Goal: Book appointment/travel/reservation

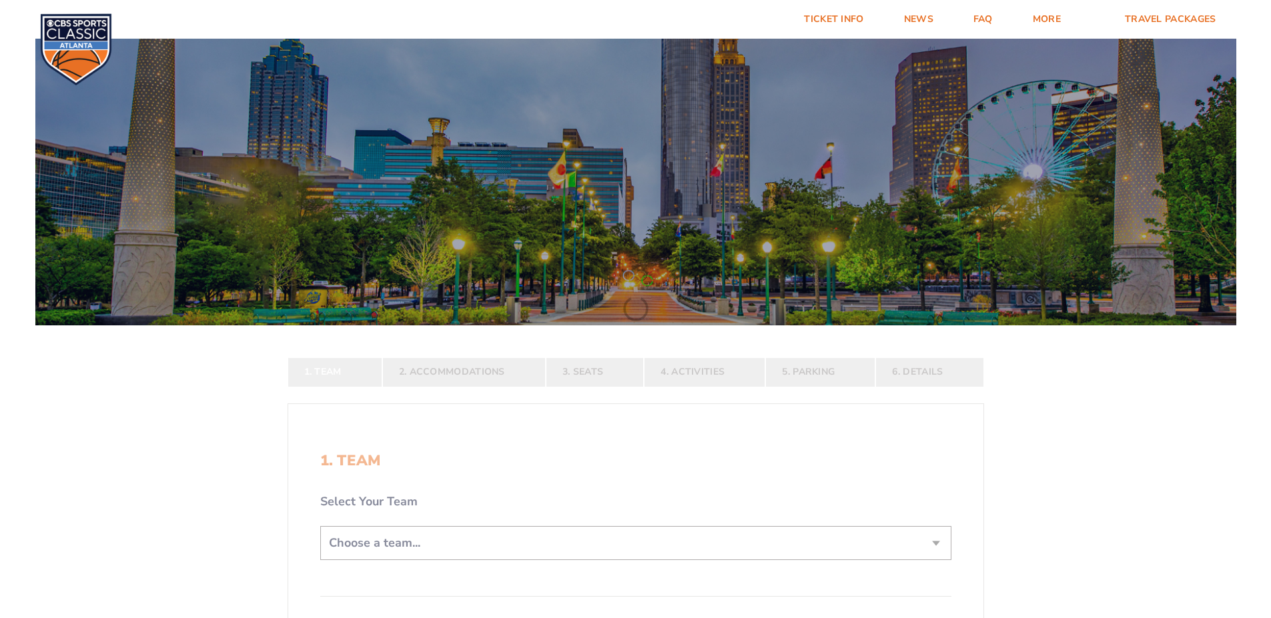
scroll to position [200, 0]
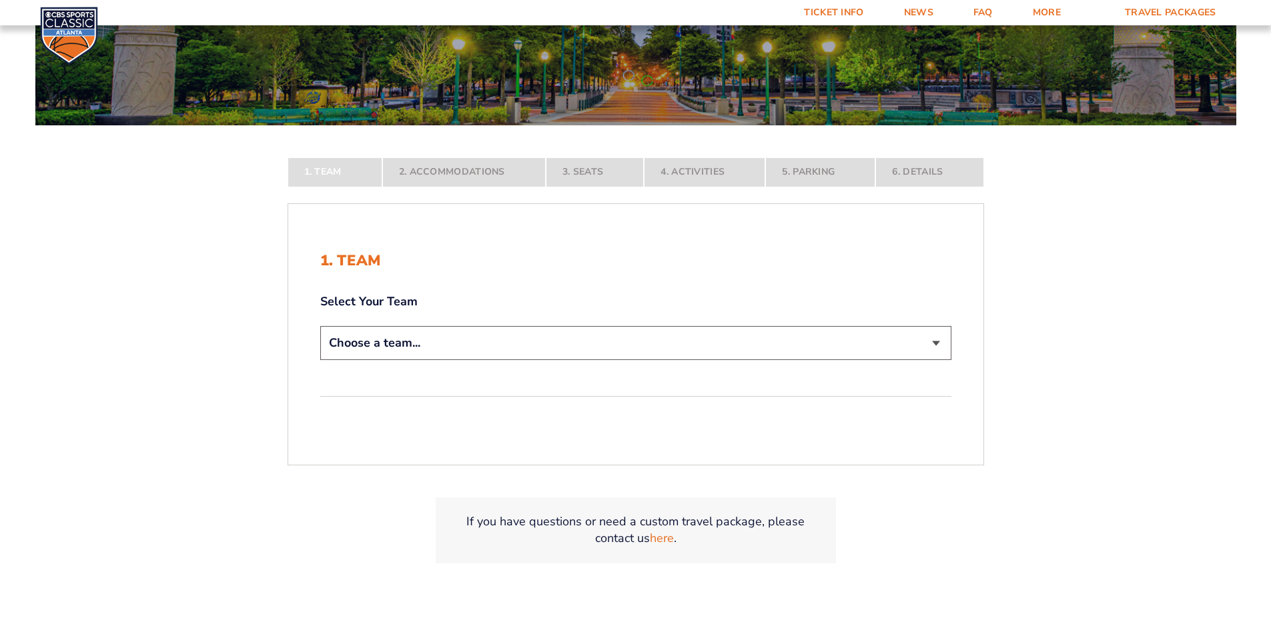
click at [927, 344] on select "Choose a team... [US_STATE] Wildcats [US_STATE] State Buckeyes [US_STATE] Tar H…" at bounding box center [635, 343] width 631 height 34
select select "12756"
click at [320, 360] on select "Choose a team... [US_STATE] Wildcats [US_STATE] State Buckeyes [US_STATE] Tar H…" at bounding box center [635, 343] width 631 height 34
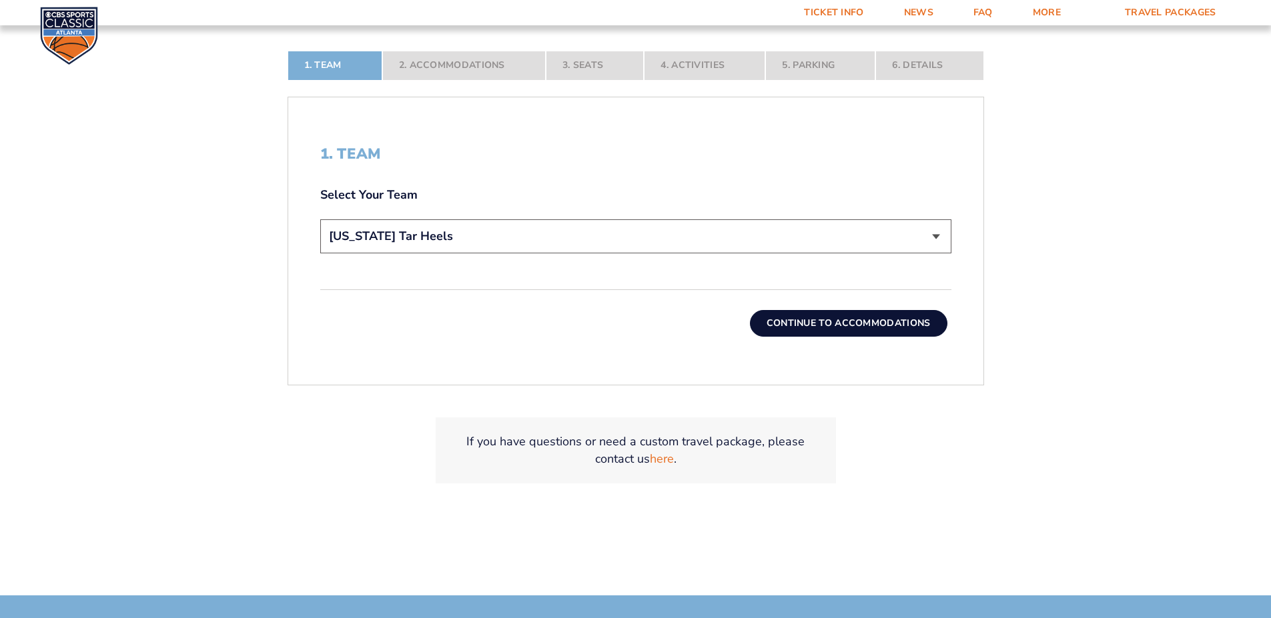
click at [813, 324] on button "Continue To Accommodations" at bounding box center [848, 323] width 197 height 27
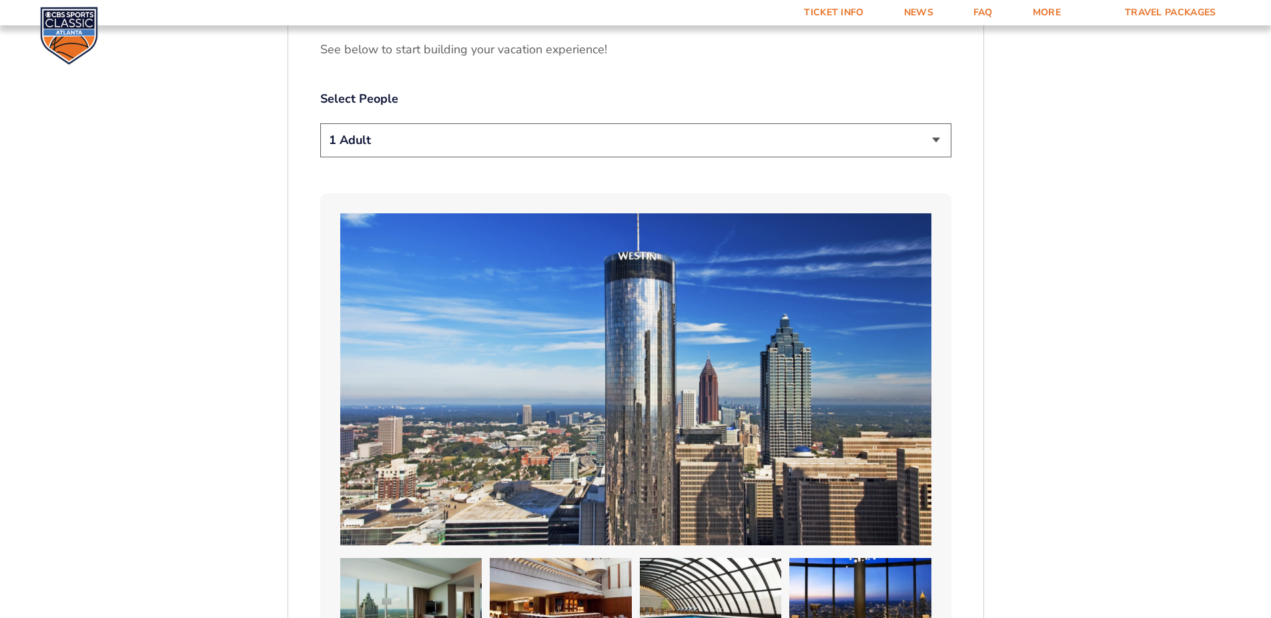
scroll to position [759, 0]
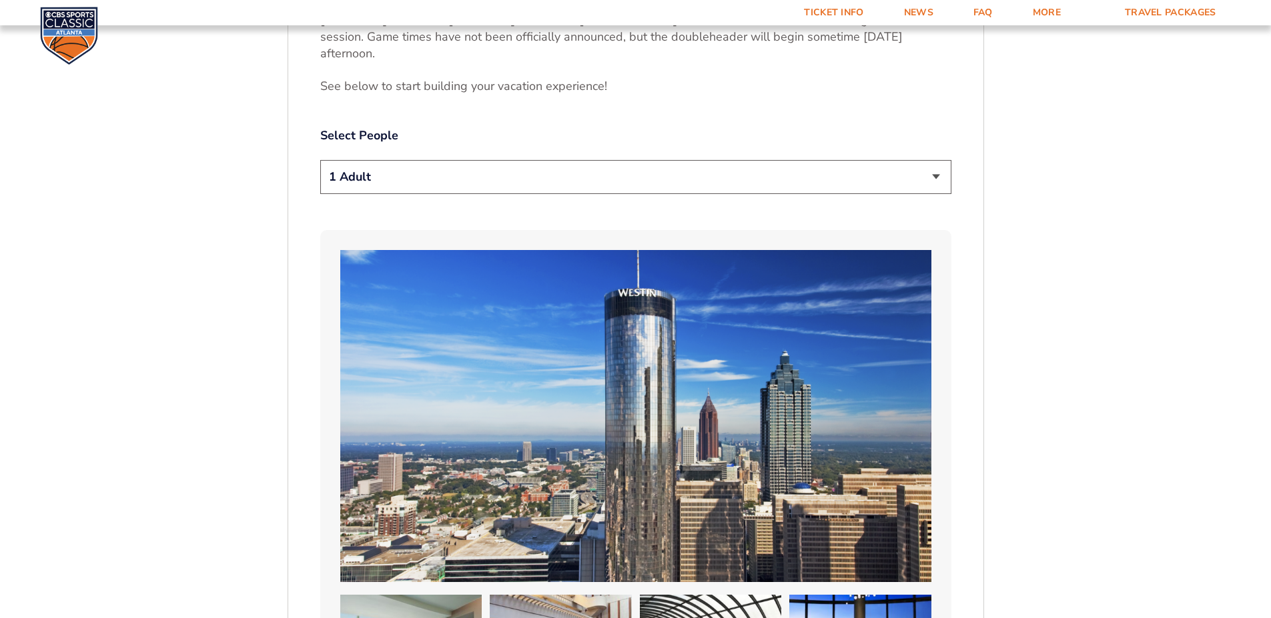
click at [935, 180] on select "1 Adult 2 Adults 3 Adults 4 Adults 2 Adults + 1 Child 2 Adults + 2 Children 2 A…" at bounding box center [635, 177] width 631 height 34
select select "2 Adults"
click at [320, 160] on select "1 Adult 2 Adults 3 Adults 4 Adults 2 Adults + 1 Child 2 Adults + 2 Children 2 A…" at bounding box center [635, 177] width 631 height 34
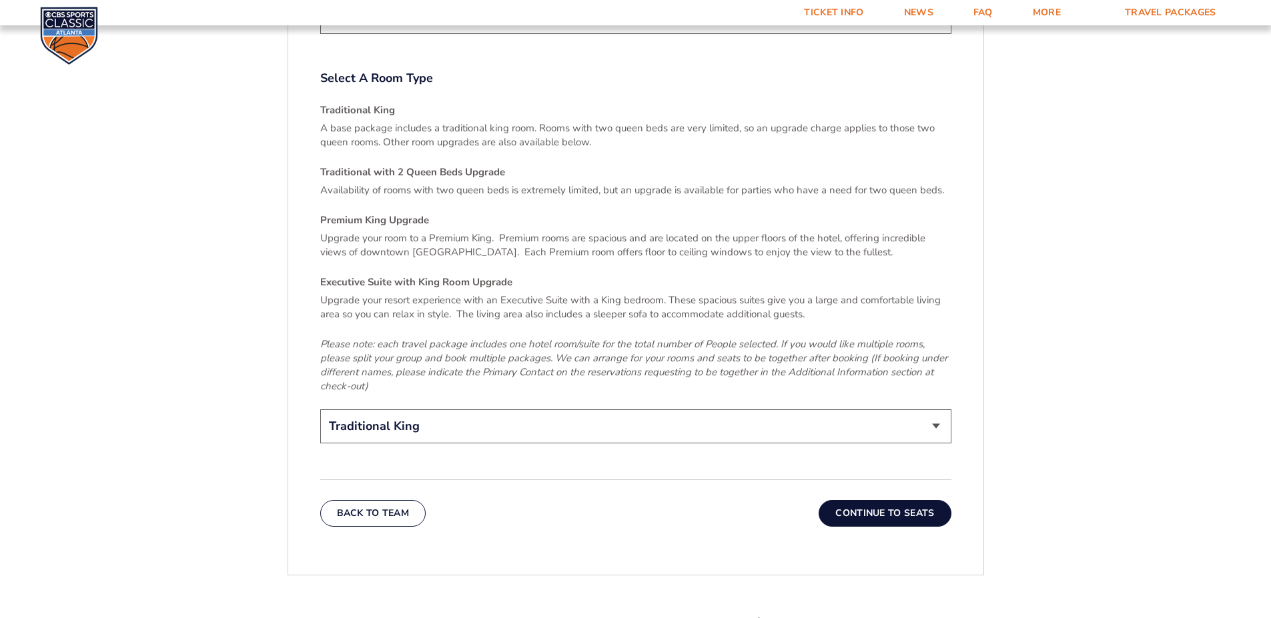
scroll to position [2160, 0]
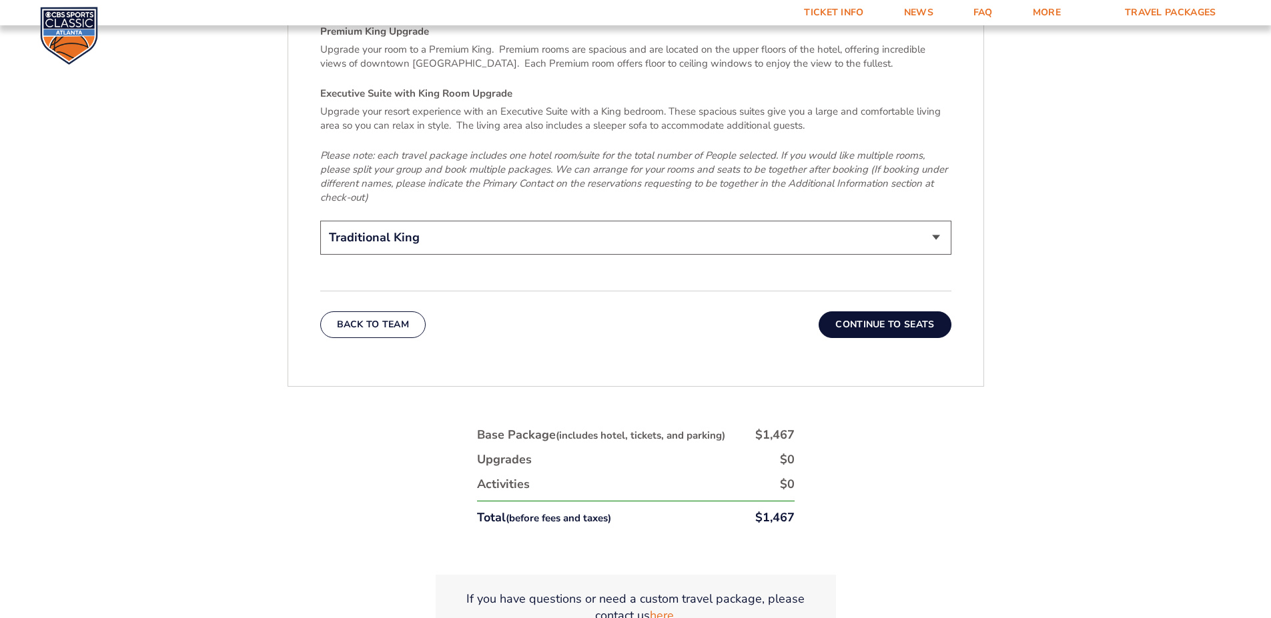
click at [875, 315] on button "Continue To Seats" at bounding box center [885, 325] width 132 height 27
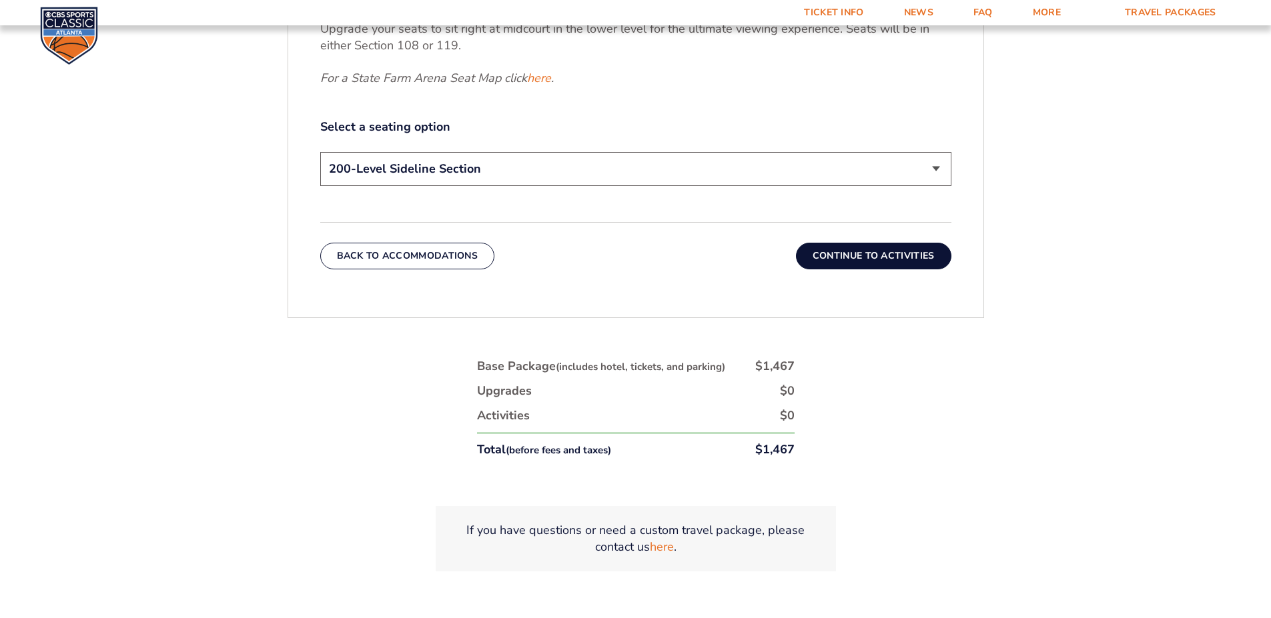
scroll to position [759, 0]
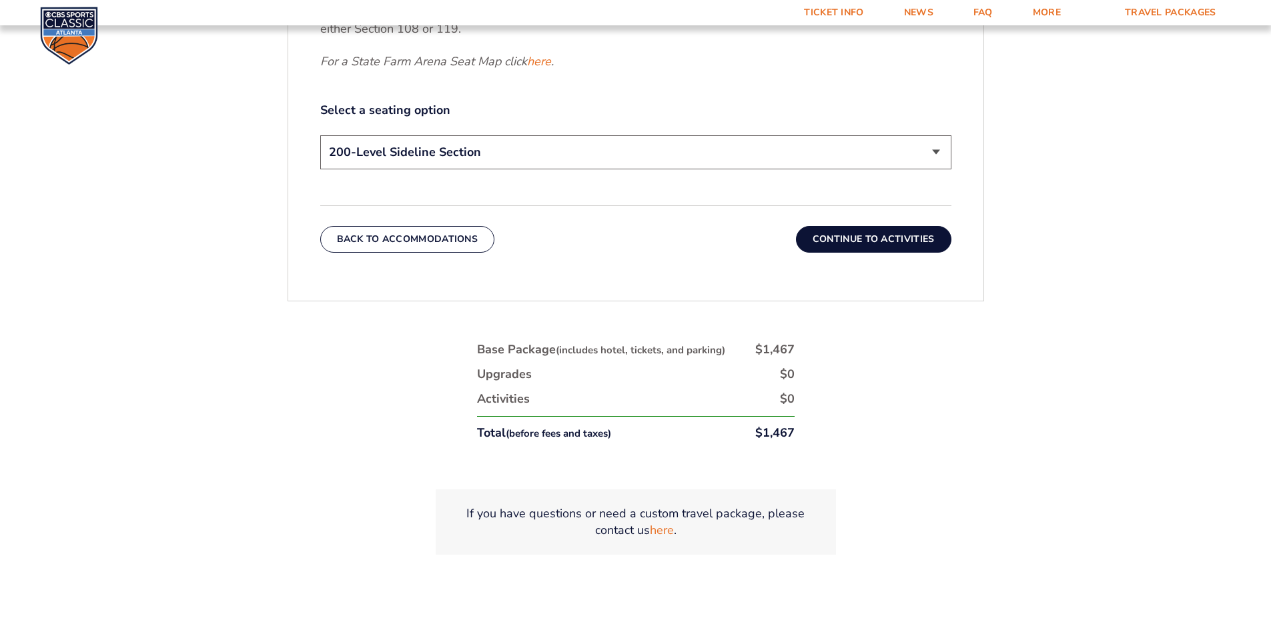
click at [895, 243] on button "Continue To Activities" at bounding box center [873, 239] width 155 height 27
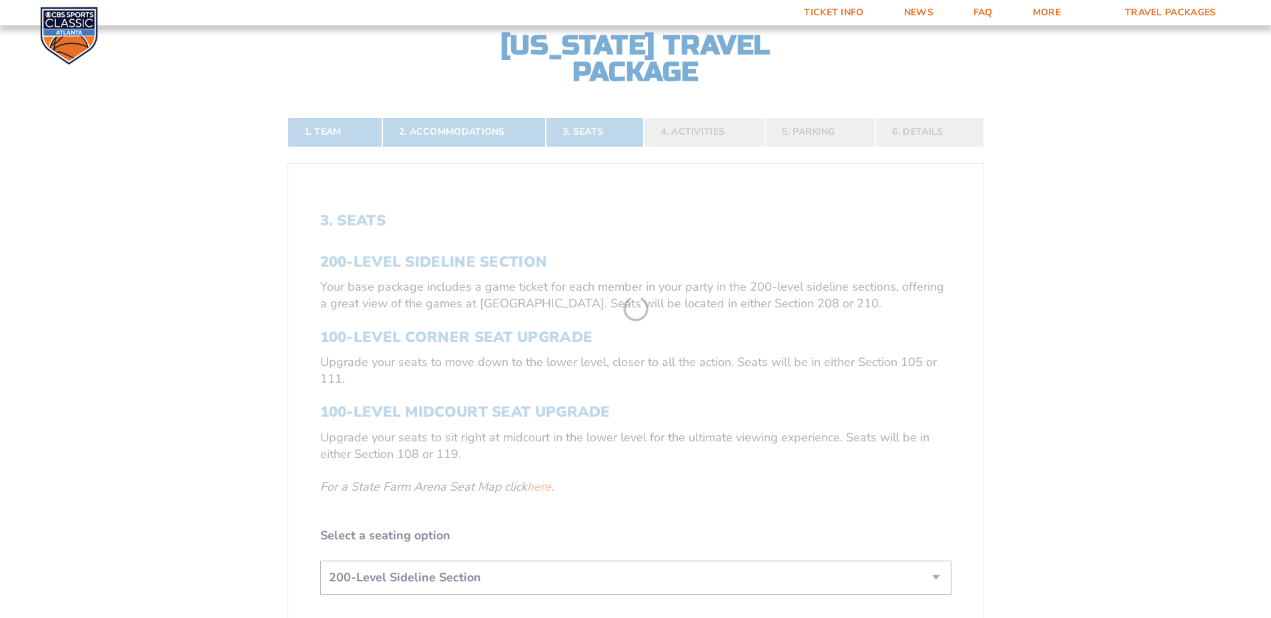
scroll to position [292, 0]
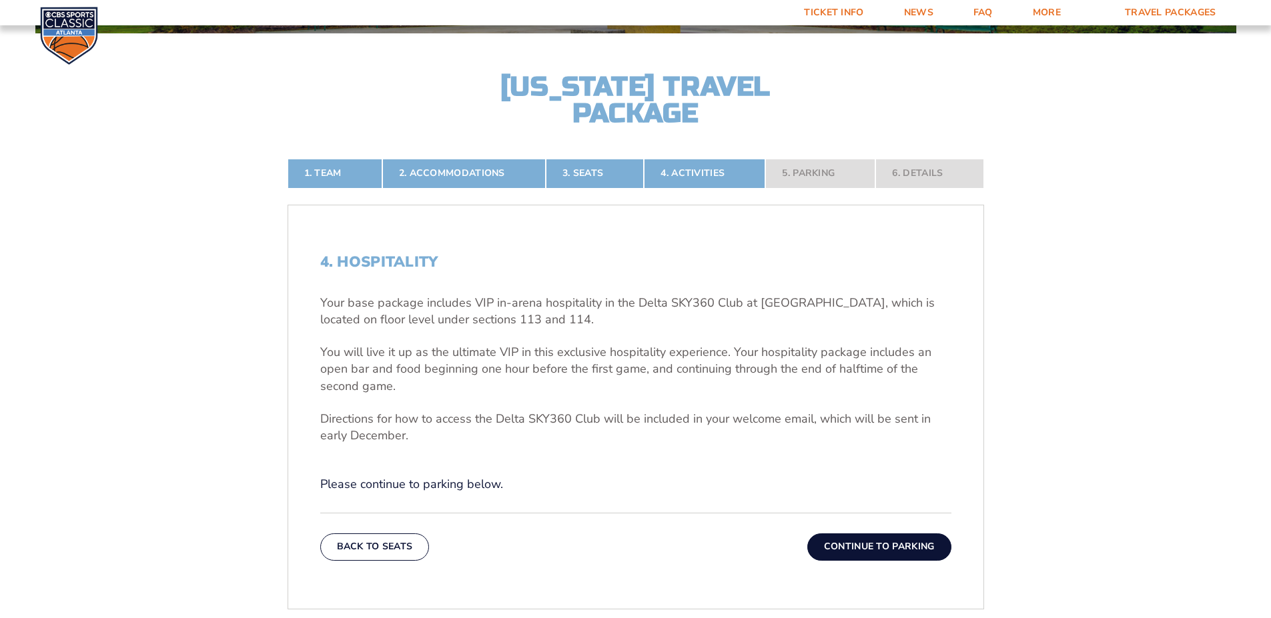
click at [913, 548] on button "Continue To Parking" at bounding box center [879, 547] width 144 height 27
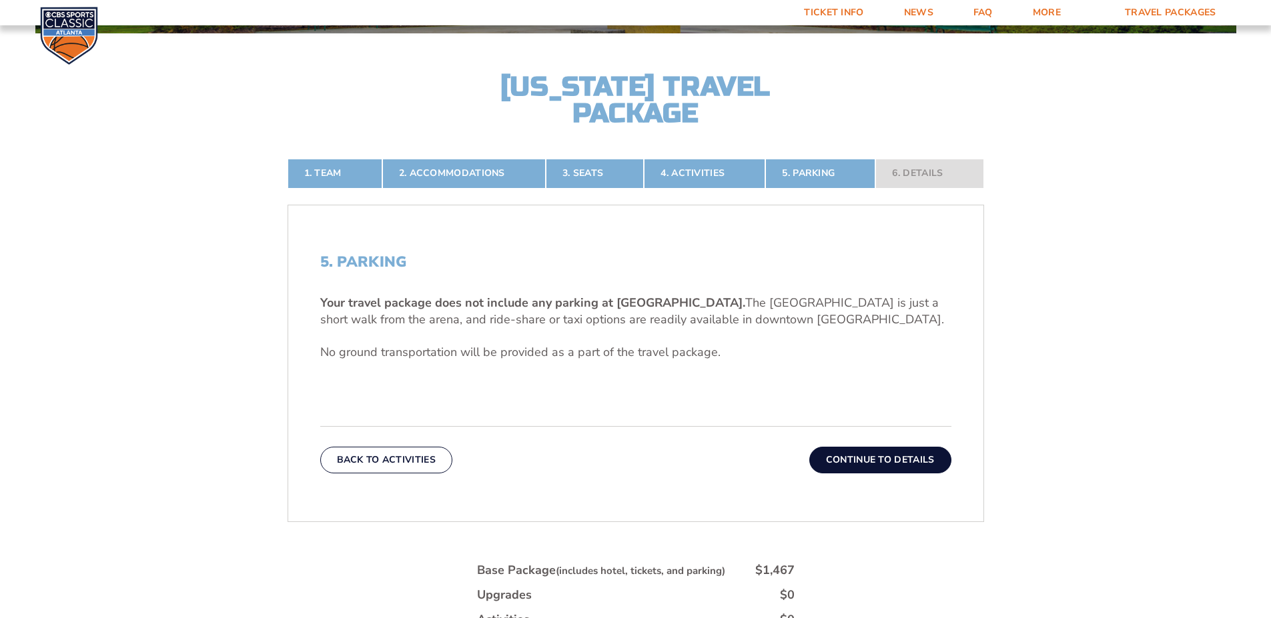
click at [913, 548] on div "1. Team 2. Accommodations 3. Seats 4. Activities 5. Parking 6. Details 1. Team …" at bounding box center [636, 483] width 761 height 713
click at [912, 467] on button "Continue To Details" at bounding box center [880, 460] width 142 height 27
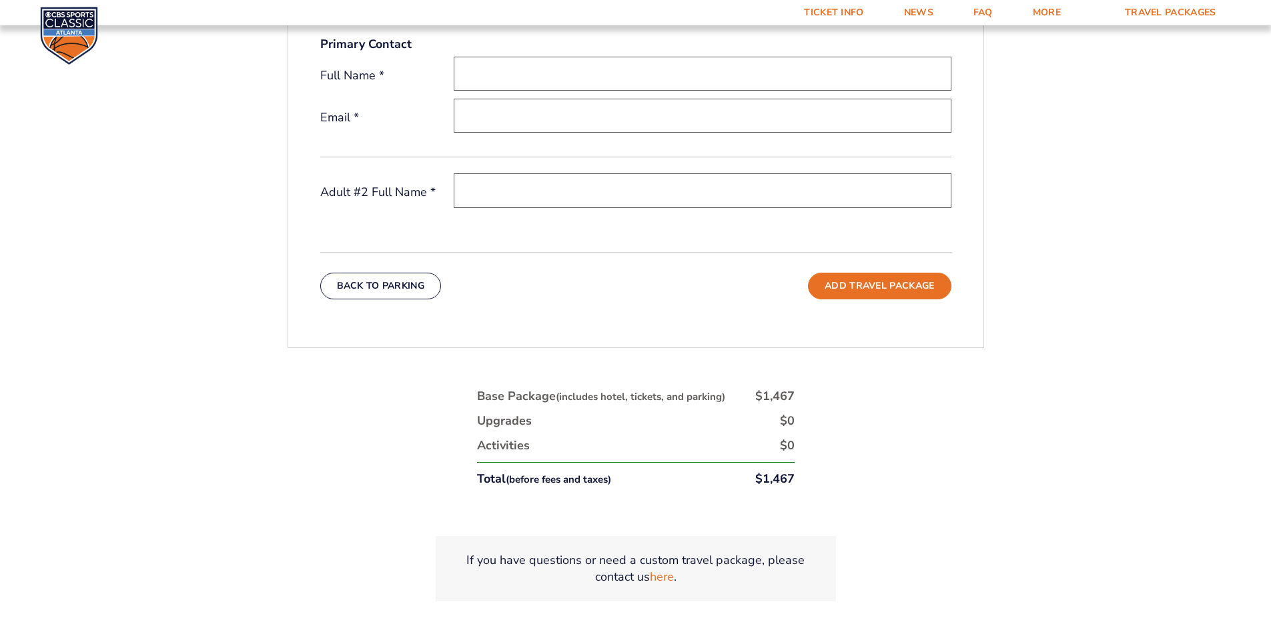
scroll to position [759, 0]
